Goal: Transaction & Acquisition: Purchase product/service

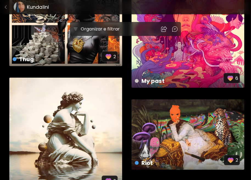
scroll to position [3238, 0]
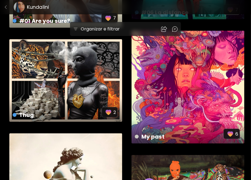
click at [92, 68] on div "Thug US$ 55 | 2048 x 1504 px 2" at bounding box center [65, 80] width 113 height 83
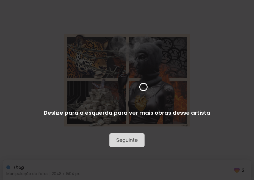
drag, startPoint x: 117, startPoint y: 73, endPoint x: 103, endPoint y: 70, distance: 14.8
click at [103, 70] on div "Seguinte Deslize para a esquerda para ver mais obras desse artista" at bounding box center [127, 90] width 254 height 180
click at [153, 57] on div "Seguinte Deslize para a esquerda para ver mais obras desse artista" at bounding box center [127, 90] width 254 height 180
drag, startPoint x: 157, startPoint y: 75, endPoint x: 122, endPoint y: 78, distance: 35.9
click at [122, 78] on div "Seguinte Deslize para a esquerda para ver mais obras desse artista" at bounding box center [127, 90] width 254 height 180
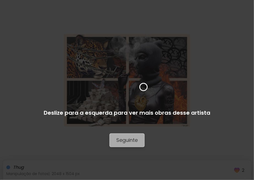
click at [128, 136] on button "Seguinte" at bounding box center [126, 140] width 35 height 14
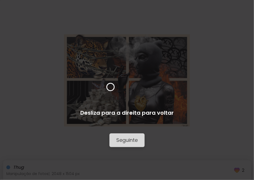
click at [130, 140] on span "Seguinte" at bounding box center [126, 140] width 21 height 7
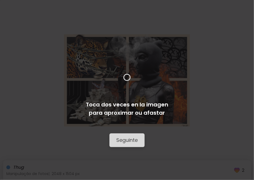
click at [133, 142] on span "Seguinte" at bounding box center [126, 140] width 21 height 7
